Goal: Use online tool/utility

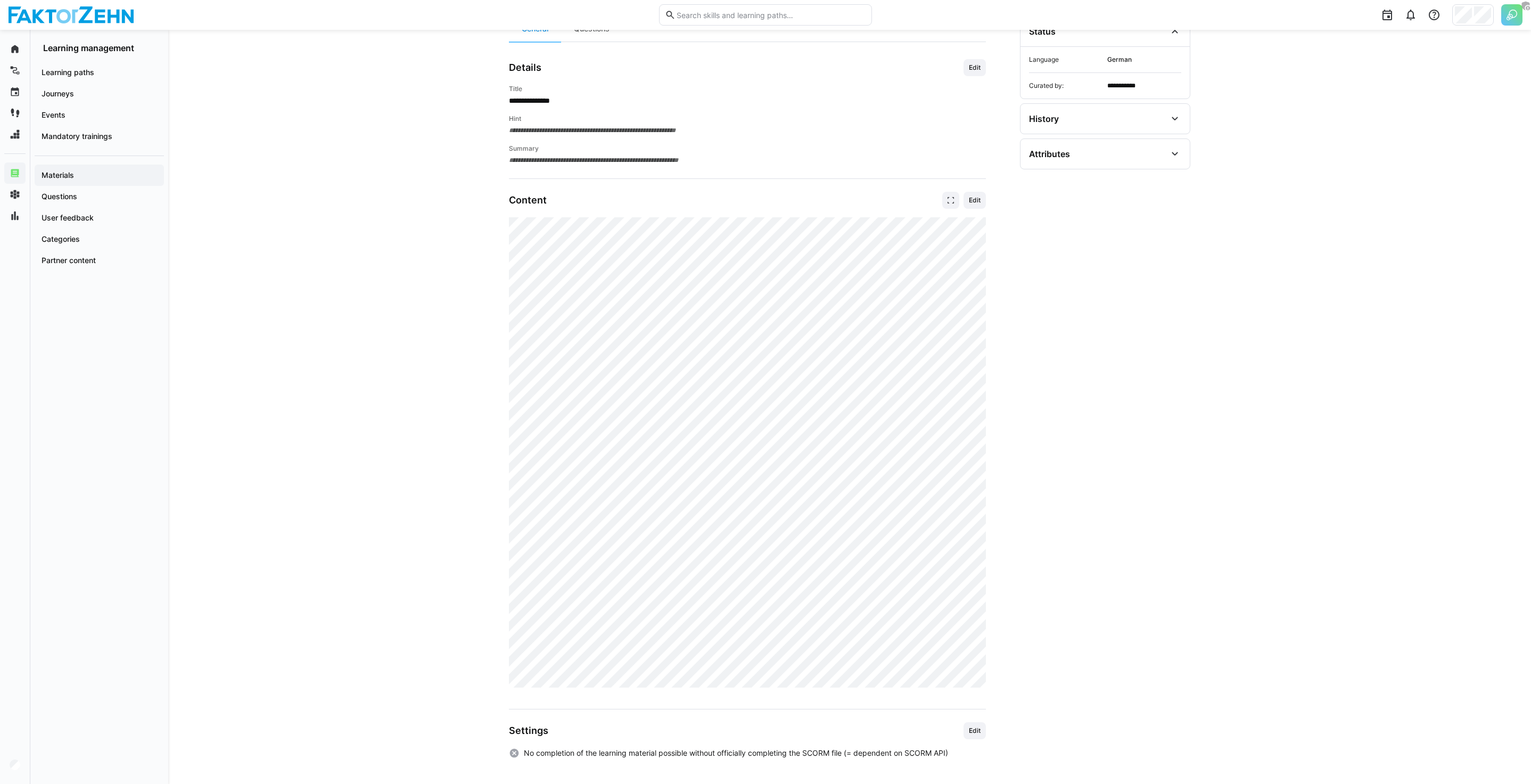
scroll to position [110, 0]
click at [1510, 18] on img at bounding box center [1512, 15] width 22 height 22
click at [1394, 127] on span "Extend" at bounding box center [1390, 127] width 23 height 9
click at [1385, 124] on span "Activate" at bounding box center [1392, 127] width 27 height 9
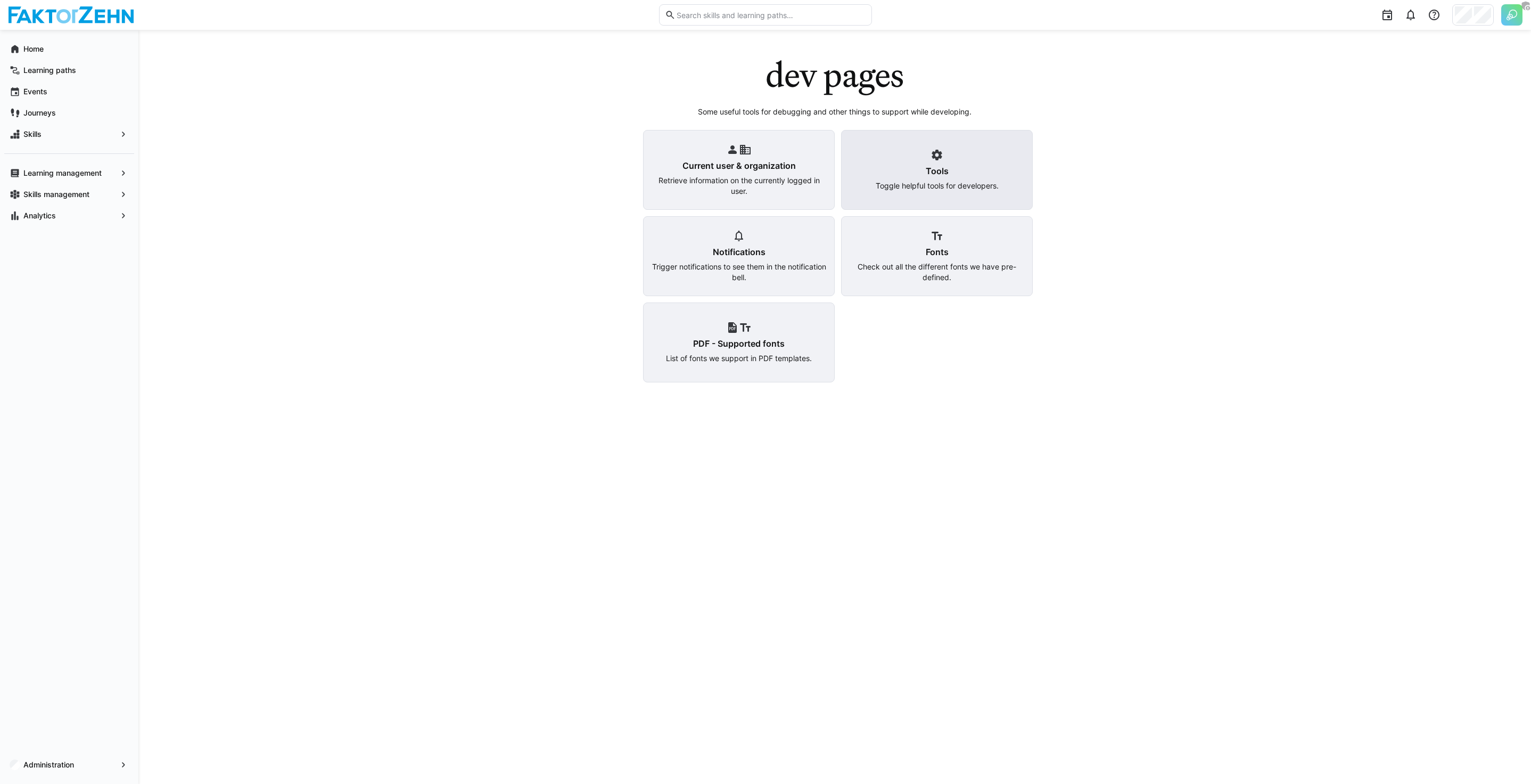
click at [957, 179] on div "Tools Toggle helpful tools for developers." at bounding box center [937, 170] width 192 height 80
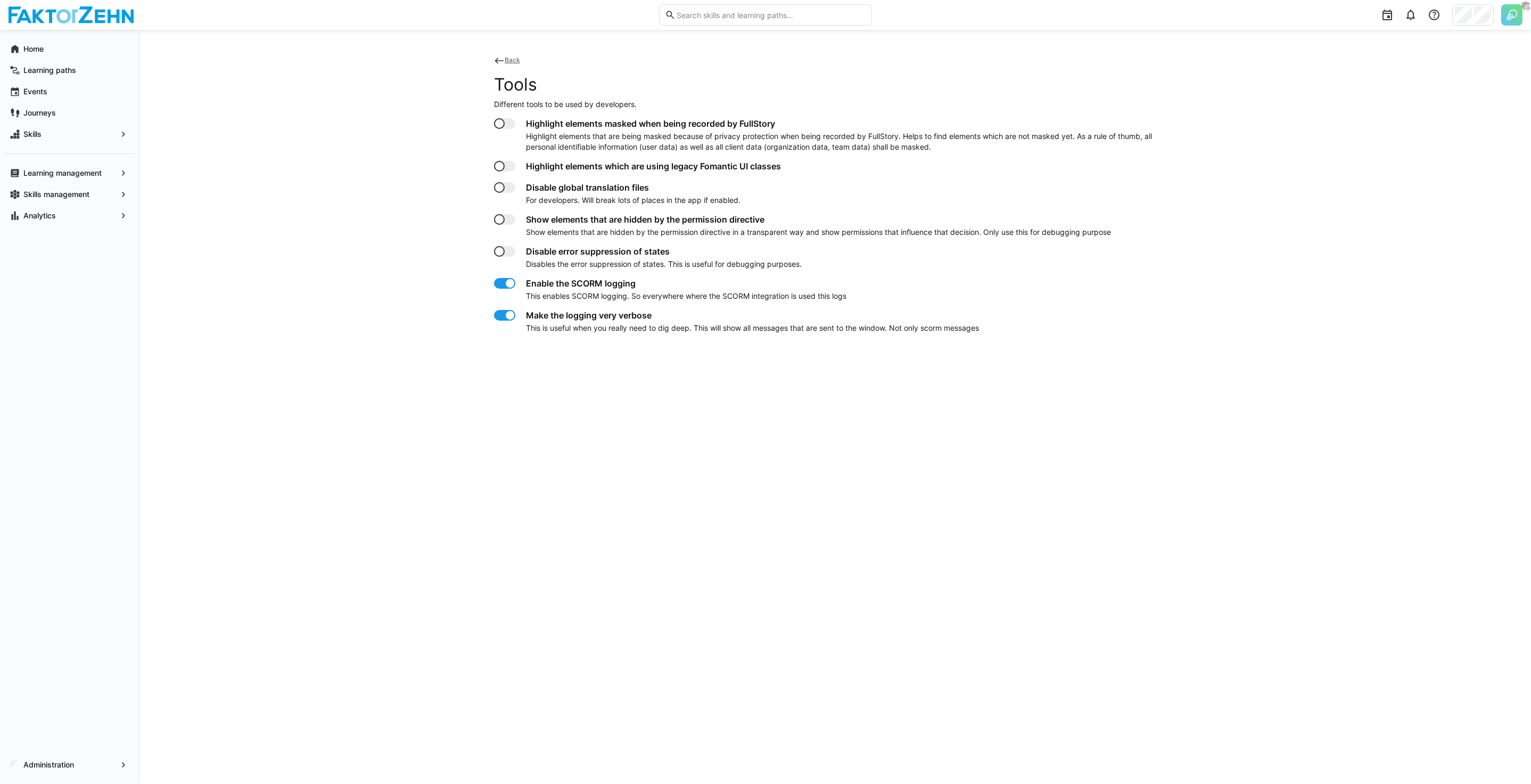
click at [507, 281] on div at bounding box center [510, 283] width 11 height 11
click at [512, 320] on div at bounding box center [505, 315] width 22 height 11
click at [504, 317] on div at bounding box center [505, 315] width 22 height 11
